Goal: Information Seeking & Learning: Learn about a topic

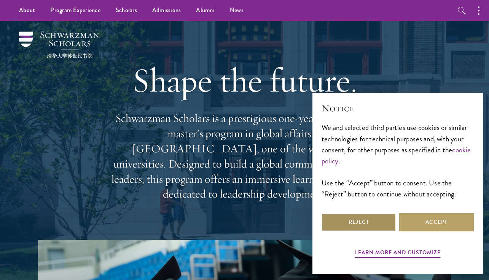
click at [378, 222] on button "Reject" at bounding box center [359, 223] width 75 height 18
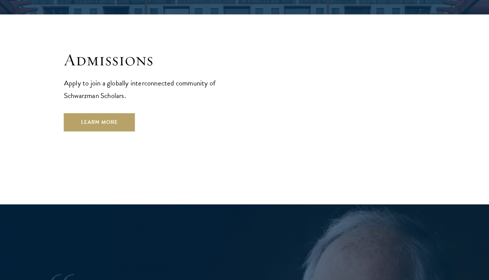
scroll to position [1250, 0]
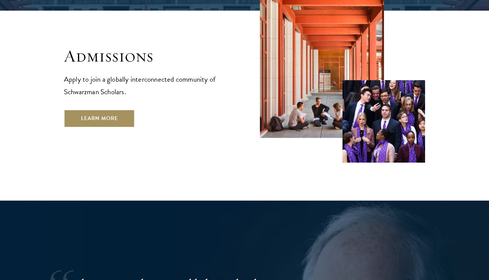
click at [116, 110] on link "Learn More" at bounding box center [99, 119] width 71 height 18
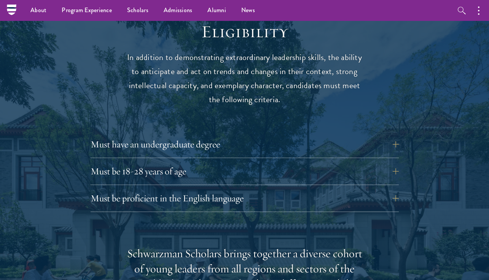
scroll to position [964, 0]
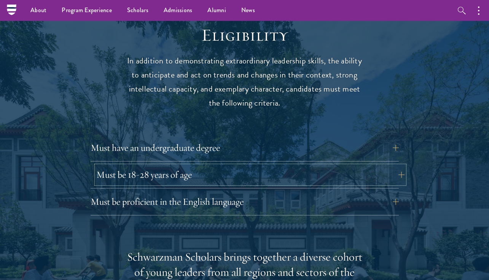
click at [124, 166] on button "Must be 18-28 years of age" at bounding box center [250, 175] width 308 height 18
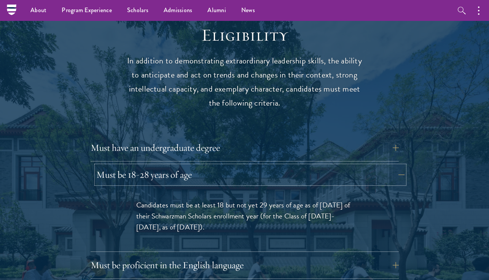
click at [124, 166] on button "Must be 18-28 years of age" at bounding box center [250, 175] width 308 height 18
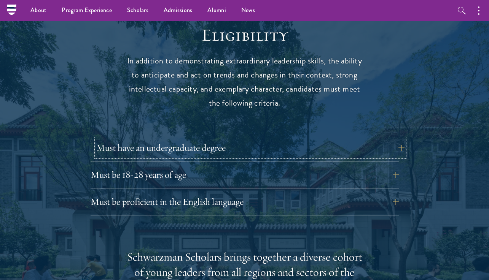
click at [135, 139] on button "Must have an undergraduate degree" at bounding box center [250, 148] width 308 height 18
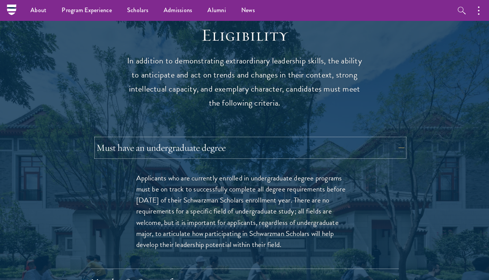
click at [131, 139] on button "Must have an undergraduate degree" at bounding box center [250, 148] width 308 height 18
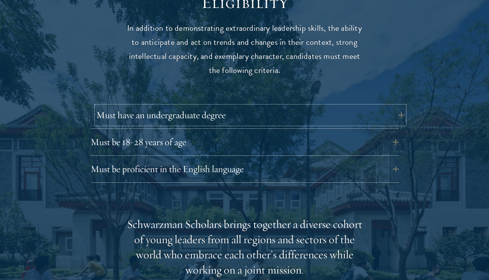
scroll to position [1010, 0]
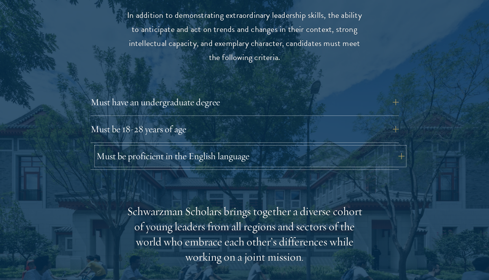
click at [134, 147] on button "Must be proficient in the English language" at bounding box center [250, 156] width 308 height 18
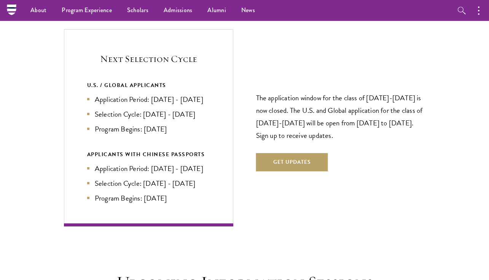
scroll to position [1767, 0]
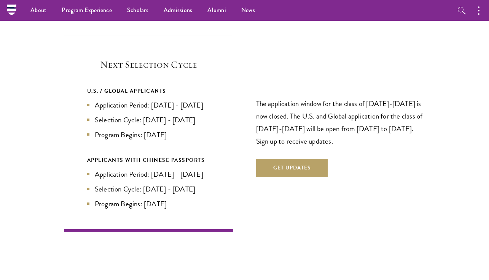
drag, startPoint x: 151, startPoint y: 91, endPoint x: 152, endPoint y: 103, distance: 12.6
click at [152, 103] on li "Application Period: Apr 2026 - Sep 2026" at bounding box center [148, 105] width 123 height 11
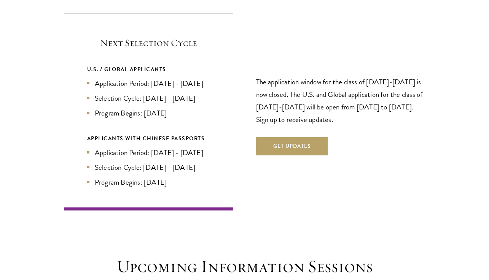
scroll to position [1794, 0]
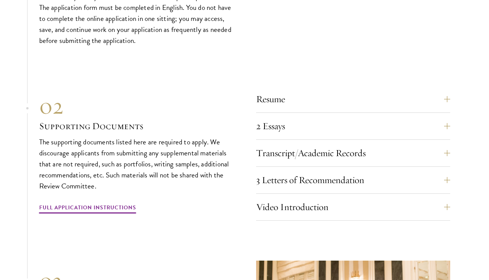
scroll to position [2505, 0]
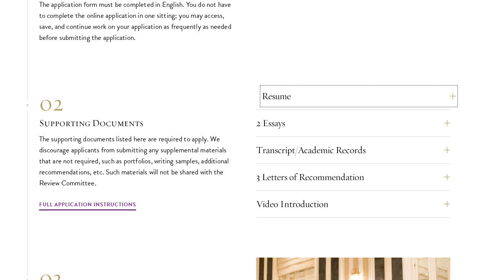
click at [370, 100] on button "Resume" at bounding box center [359, 96] width 194 height 18
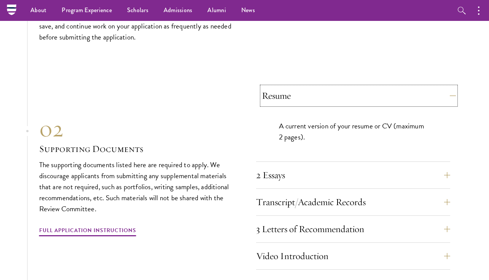
scroll to position [2301, 0]
click at [369, 99] on button "Resume" at bounding box center [359, 96] width 194 height 18
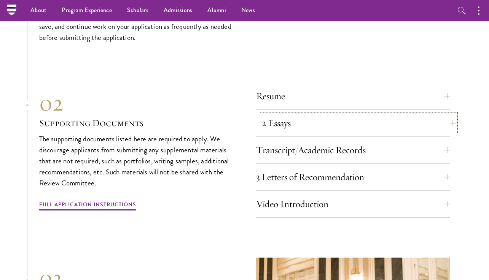
click at [360, 130] on button "2 Essays" at bounding box center [359, 123] width 194 height 18
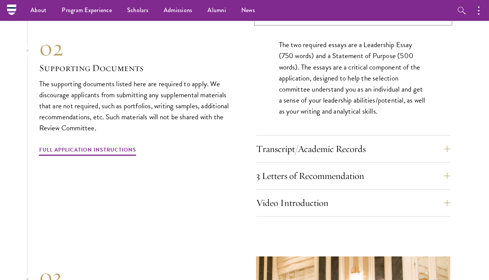
scroll to position [2392, 0]
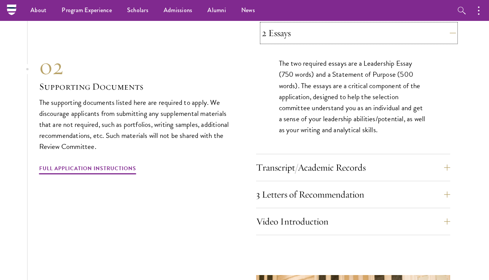
click at [325, 42] on button "2 Essays" at bounding box center [359, 33] width 194 height 18
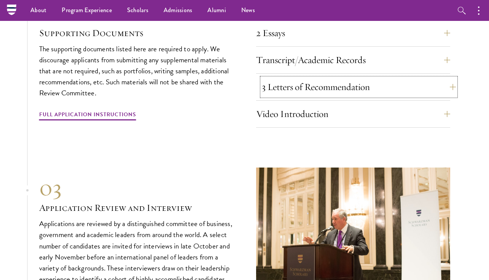
click at [316, 90] on button "3 Letters of Recommendation" at bounding box center [359, 87] width 194 height 18
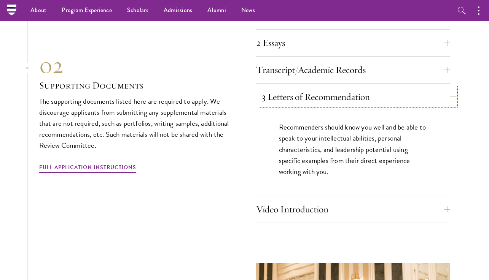
scroll to position [2381, 0]
click at [316, 102] on button "3 Letters of Recommendation" at bounding box center [359, 97] width 194 height 18
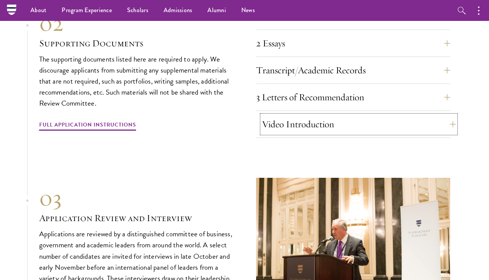
click at [305, 132] on button "Video Introduction" at bounding box center [359, 124] width 194 height 18
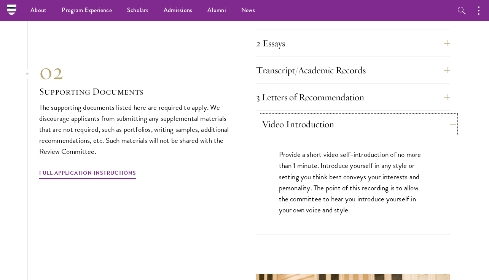
click at [305, 132] on button "Video Introduction" at bounding box center [359, 124] width 194 height 18
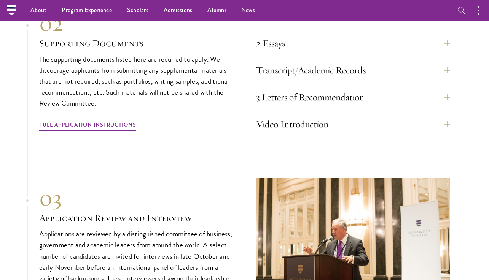
click at [314, 84] on div "Transcript/Academic Records You are required to scan and upload official transc…" at bounding box center [353, 72] width 194 height 23
click at [311, 77] on button "Transcript/Academic Records" at bounding box center [359, 70] width 194 height 18
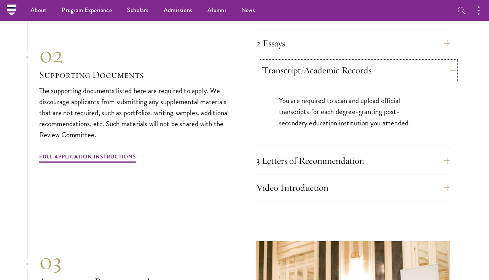
click at [311, 77] on button "Transcript/Academic Records" at bounding box center [359, 70] width 194 height 18
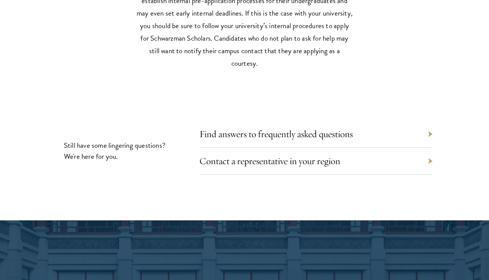
scroll to position [3416, 0]
